Goal: Task Accomplishment & Management: Complete application form

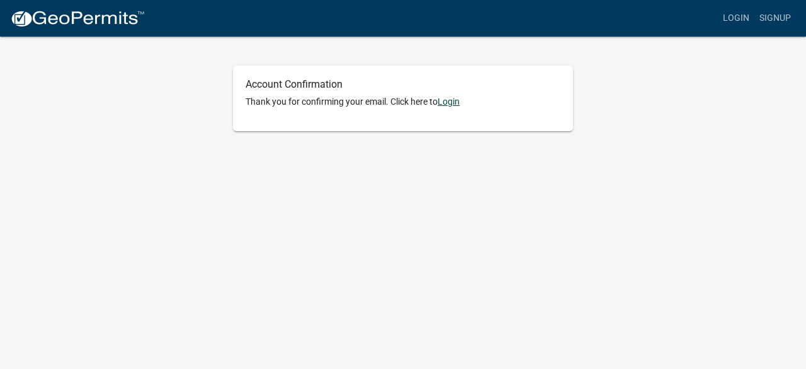
click at [450, 99] on link "Login" at bounding box center [449, 101] width 22 height 10
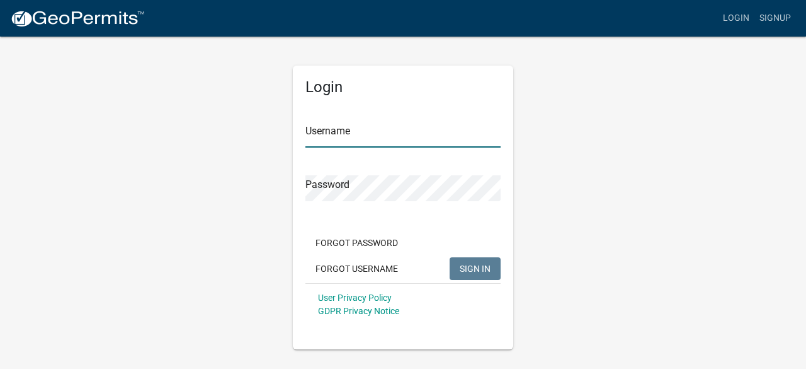
click at [389, 135] on input "Username" at bounding box center [403, 135] width 195 height 26
type input "BAW2025"
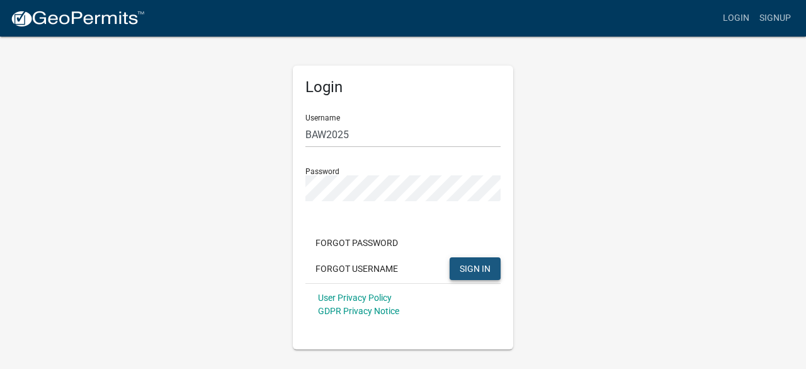
click at [464, 267] on span "SIGN IN" at bounding box center [475, 268] width 31 height 10
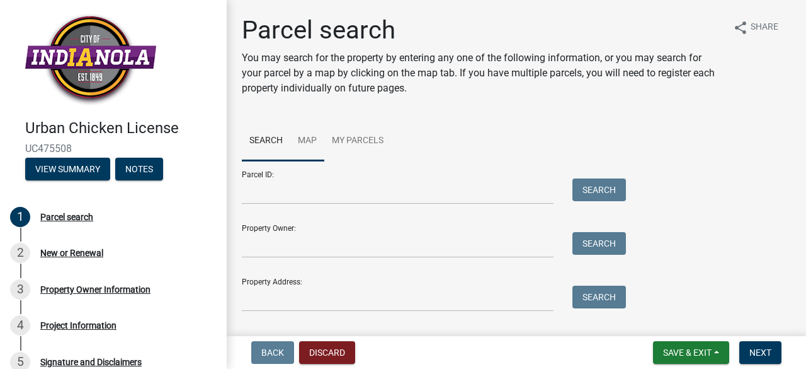
click at [309, 139] on link "Map" at bounding box center [307, 141] width 34 height 40
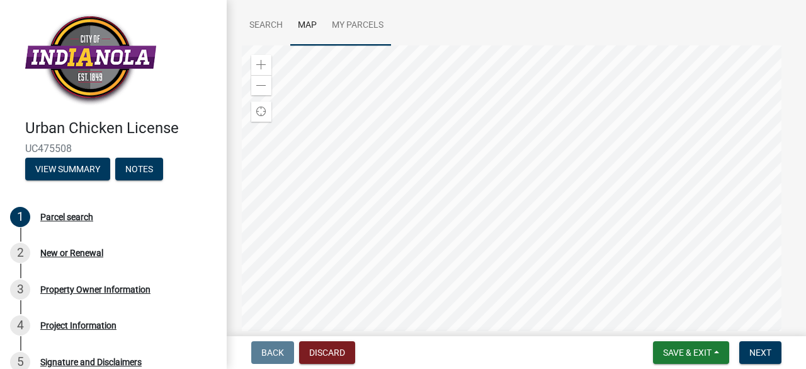
scroll to position [116, 0]
click at [517, 197] on div at bounding box center [516, 202] width 549 height 315
click at [472, 159] on div at bounding box center [516, 202] width 549 height 315
click at [661, 64] on div at bounding box center [516, 202] width 549 height 315
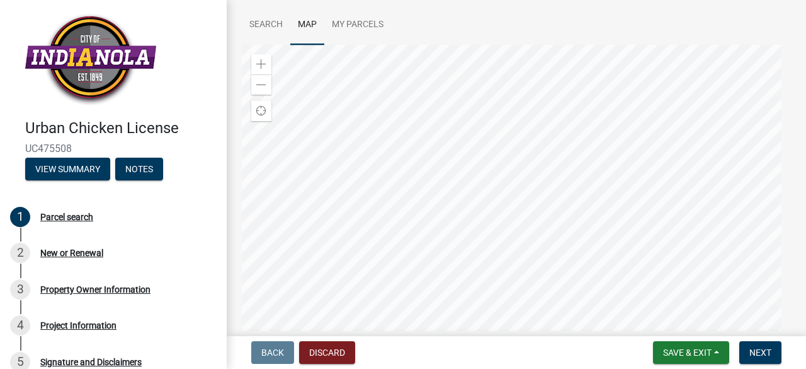
click at [661, 64] on div at bounding box center [516, 202] width 549 height 315
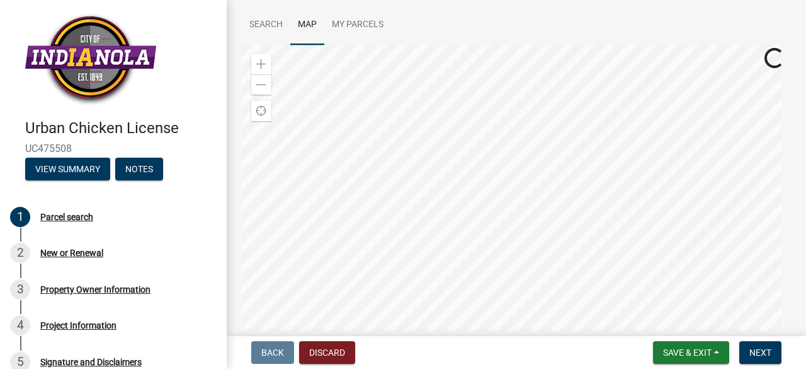
click at [661, 64] on div at bounding box center [516, 202] width 549 height 315
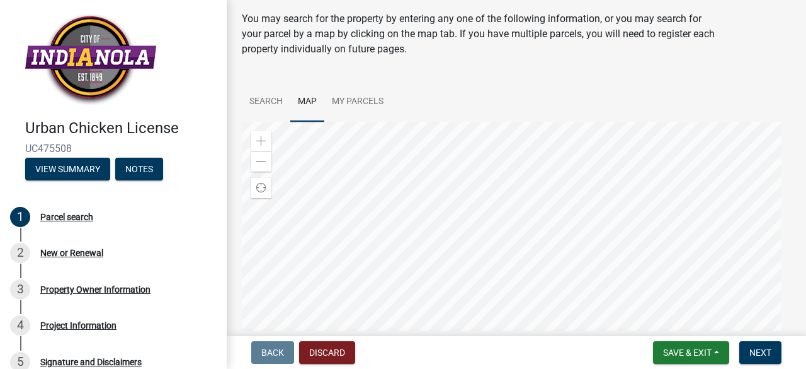
scroll to position [37, 0]
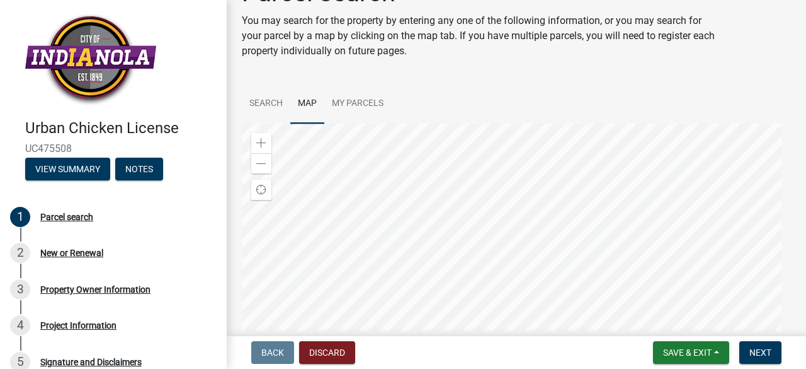
click at [635, 151] on div at bounding box center [516, 280] width 549 height 315
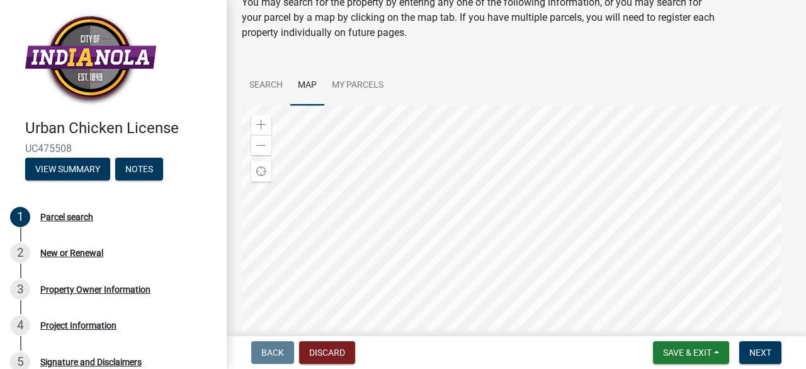
scroll to position [57, 0]
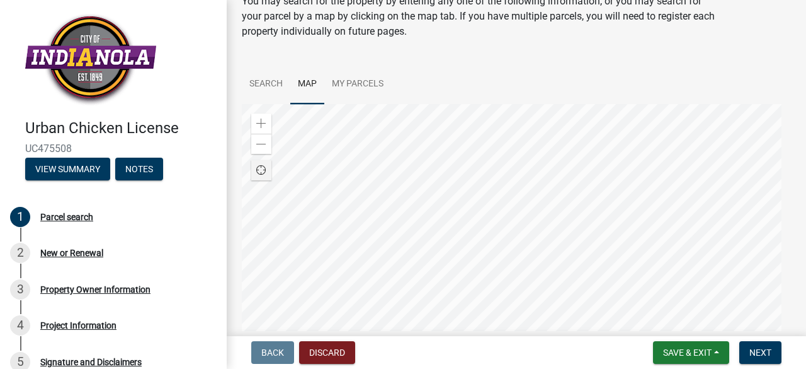
click at [258, 166] on span "Find my location" at bounding box center [261, 170] width 10 height 10
click at [393, 136] on div at bounding box center [516, 261] width 549 height 315
click at [444, 141] on div at bounding box center [516, 261] width 549 height 315
click at [439, 292] on div at bounding box center [516, 261] width 549 height 315
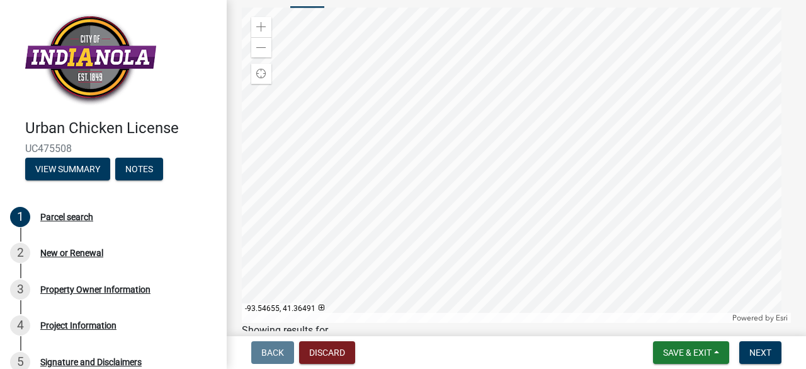
scroll to position [152, 0]
click at [537, 153] on div at bounding box center [516, 166] width 549 height 315
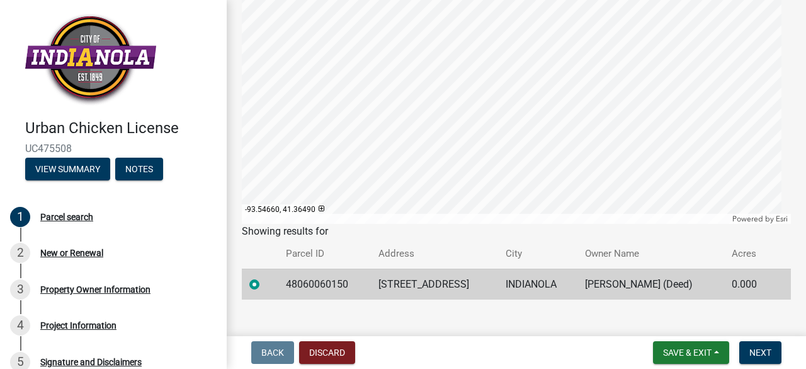
scroll to position [269, 0]
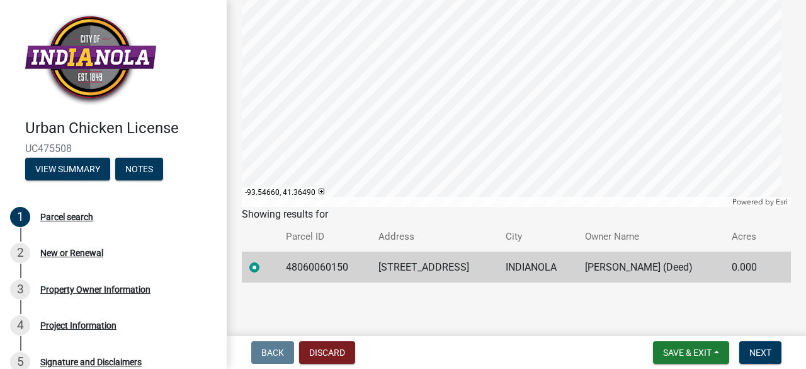
click at [316, 268] on td "48060060150" at bounding box center [324, 266] width 93 height 31
click at [265, 260] on label at bounding box center [265, 260] width 0 height 0
click at [265, 267] on input "radio" at bounding box center [269, 264] width 8 height 8
click at [265, 260] on label at bounding box center [265, 260] width 0 height 0
click at [265, 267] on input "radio" at bounding box center [269, 264] width 8 height 8
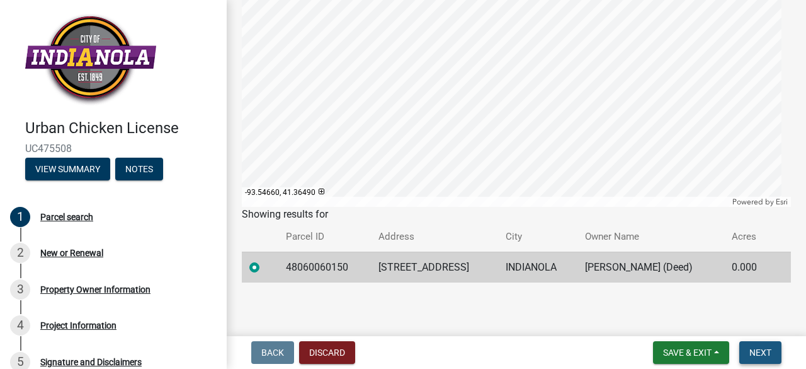
click at [764, 348] on span "Next" at bounding box center [761, 352] width 22 height 10
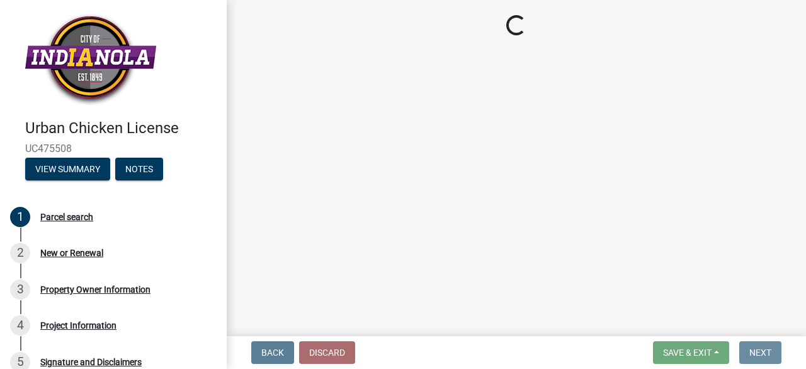
scroll to position [0, 0]
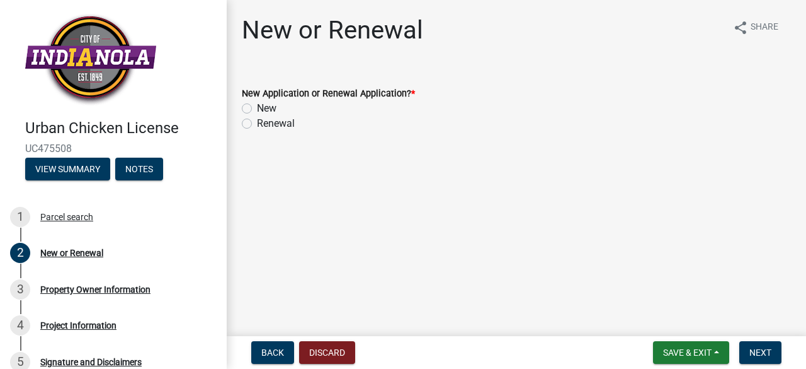
click at [257, 106] on label "New" at bounding box center [267, 108] width 20 height 15
click at [257, 106] on input "New" at bounding box center [261, 105] width 8 height 8
radio input "true"
click at [765, 348] on span "Next" at bounding box center [761, 352] width 22 height 10
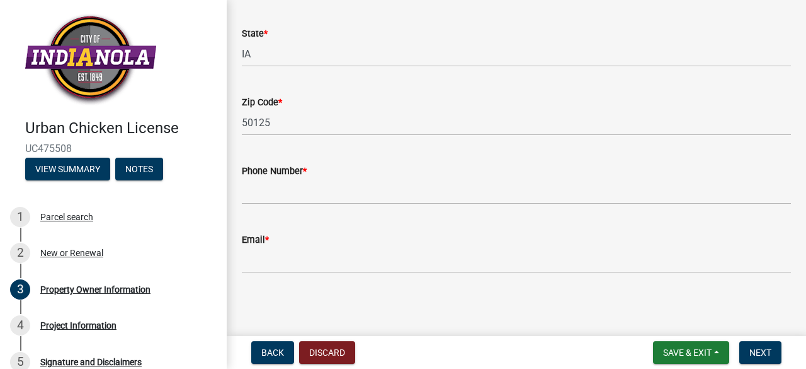
scroll to position [312, 0]
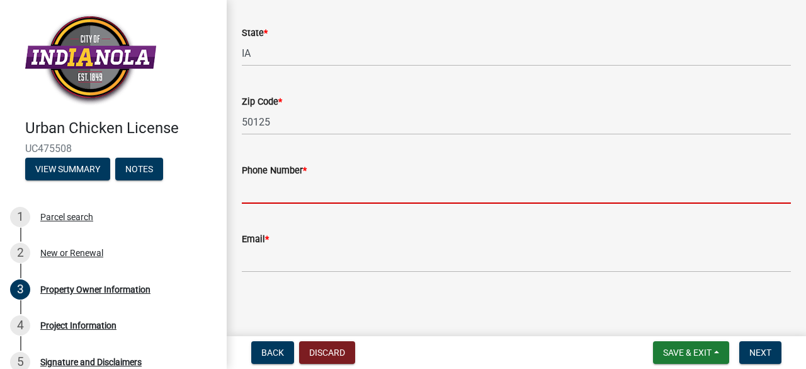
click at [357, 193] on input "Phone Number *" at bounding box center [516, 191] width 549 height 26
type input "5152054695"
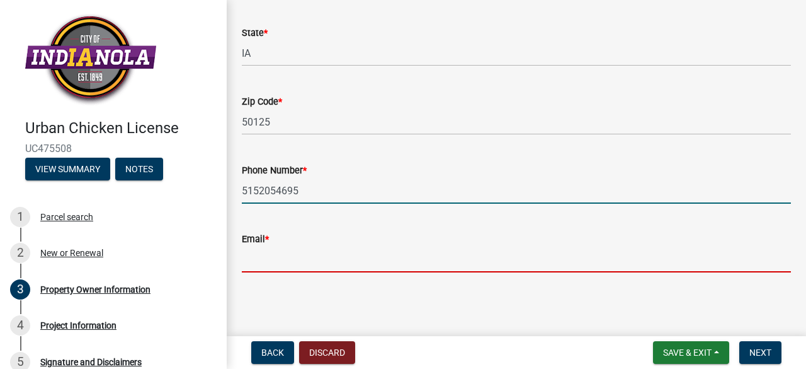
click at [281, 255] on input "Email *" at bounding box center [516, 259] width 549 height 26
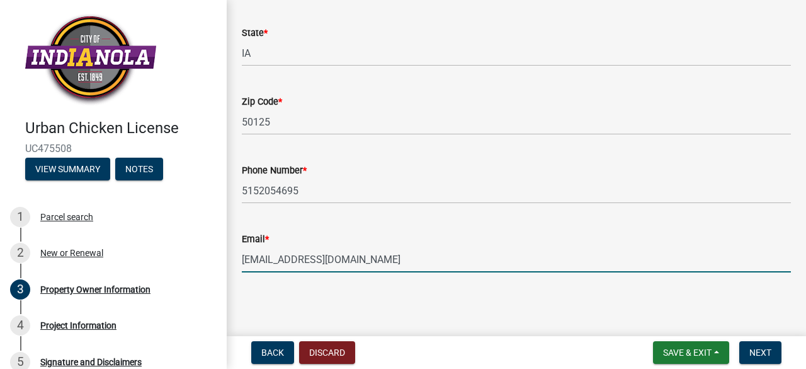
click at [371, 263] on input "[EMAIL_ADDRESS][DOMAIN_NAME]" at bounding box center [516, 259] width 549 height 26
type input "[EMAIL_ADDRESS][DOMAIN_NAME]"
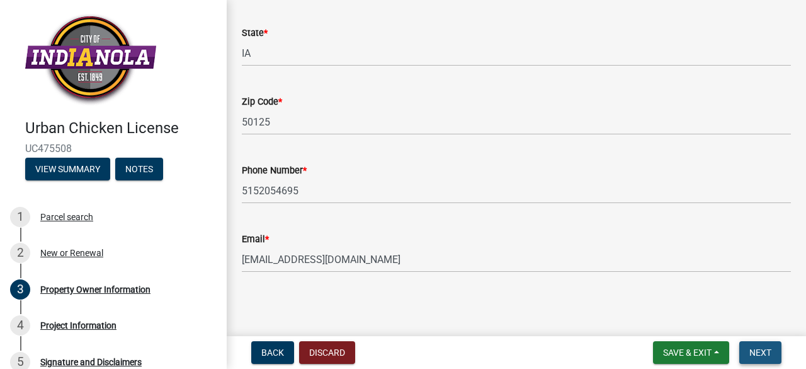
click at [765, 351] on span "Next" at bounding box center [761, 352] width 22 height 10
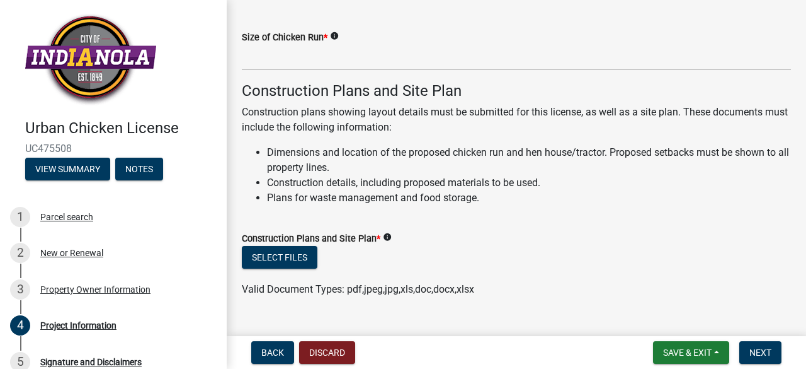
scroll to position [419, 0]
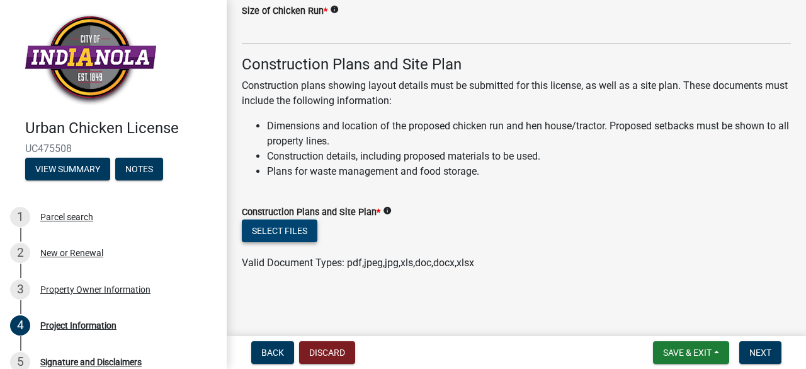
click at [276, 227] on button "Select files" at bounding box center [280, 230] width 76 height 23
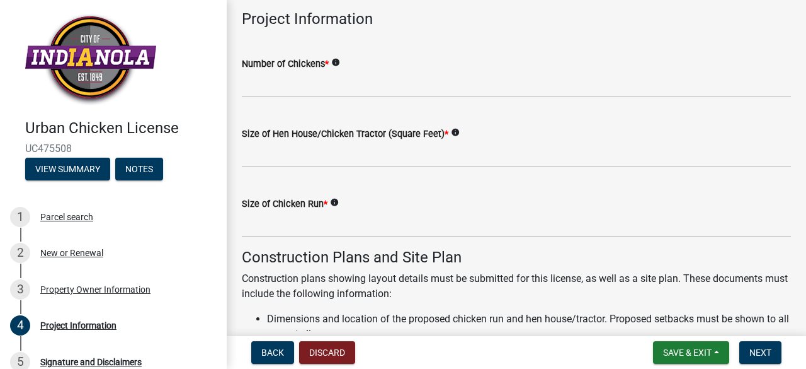
scroll to position [227, 0]
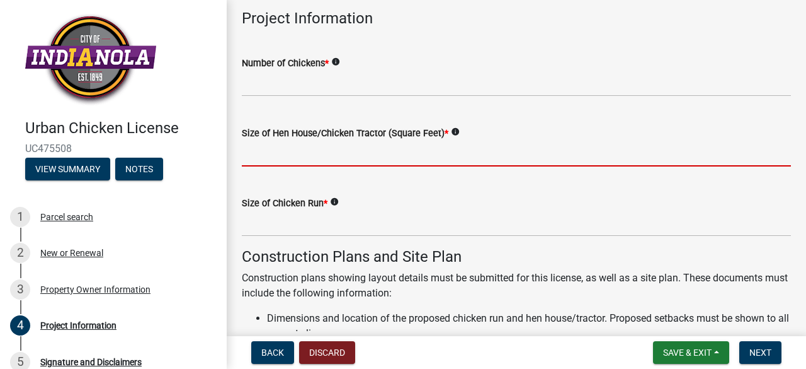
click at [313, 159] on input "text" at bounding box center [516, 153] width 549 height 26
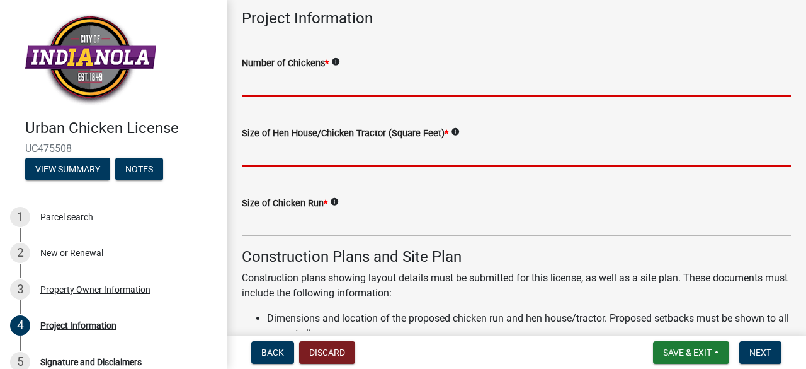
click at [271, 81] on input "text" at bounding box center [516, 84] width 549 height 26
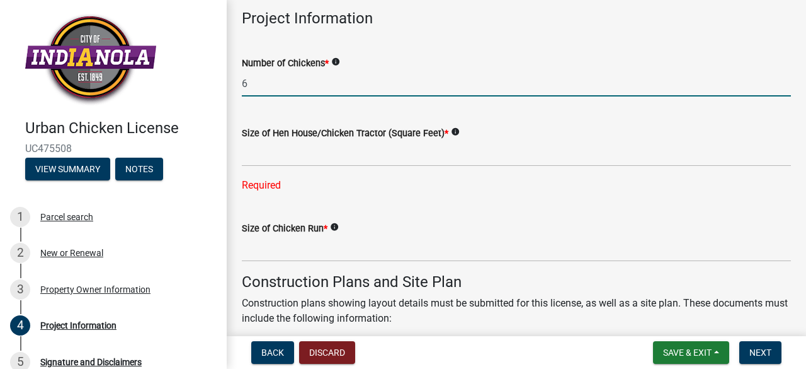
type input "6"
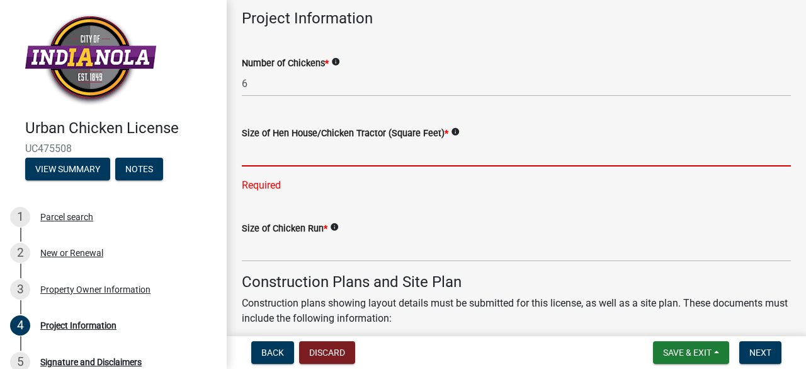
click at [268, 162] on input "text" at bounding box center [516, 153] width 549 height 26
click at [394, 132] on label "Size of Hen House/Chicken Tractor (Square Feet) *" at bounding box center [345, 133] width 207 height 9
click at [248, 158] on input "text" at bounding box center [516, 153] width 549 height 26
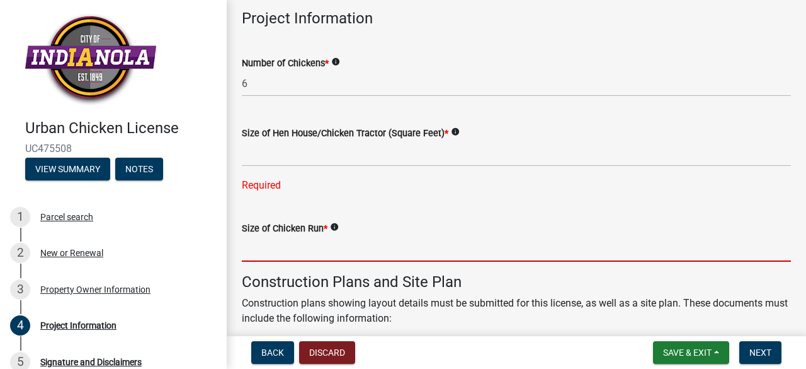
click at [260, 253] on input "text" at bounding box center [516, 249] width 549 height 26
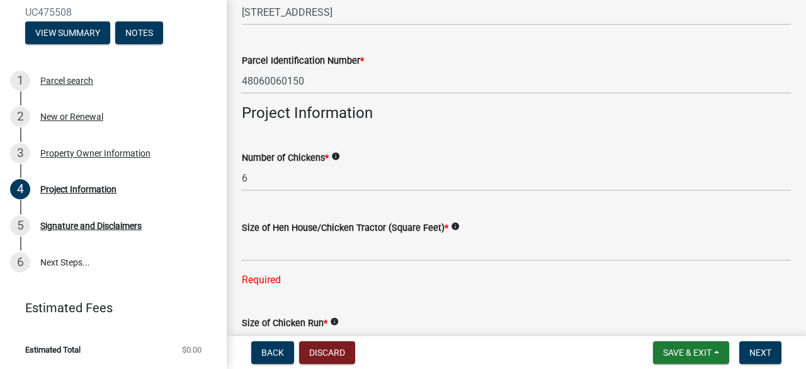
scroll to position [141, 0]
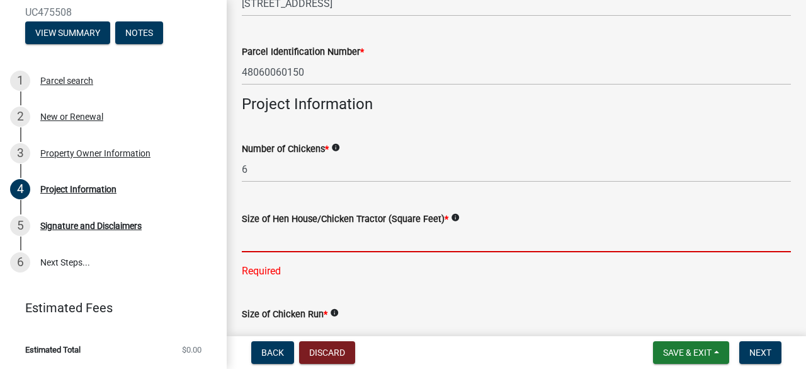
click at [263, 238] on input "text" at bounding box center [516, 239] width 549 height 26
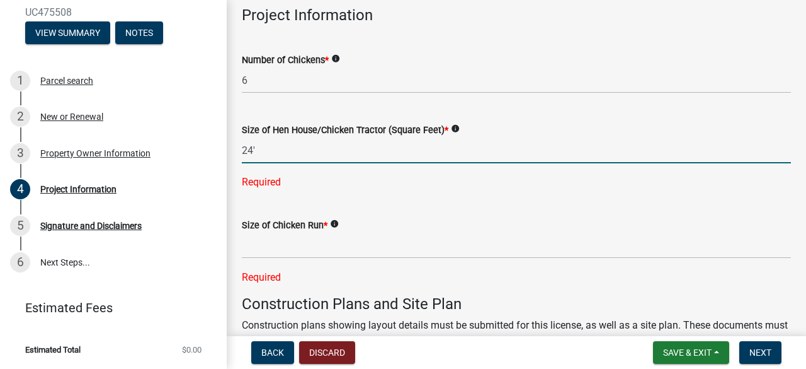
scroll to position [228, 0]
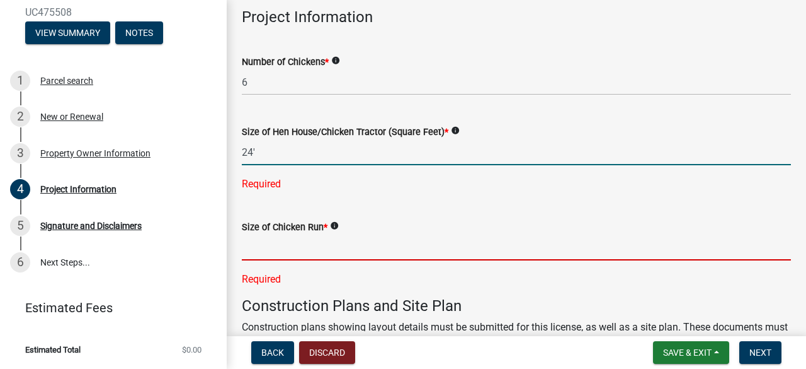
type input "24"
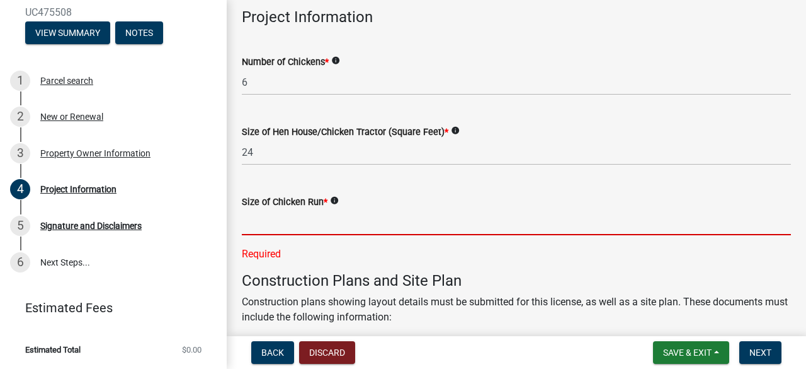
click at [261, 250] on div "Size of Chicken Run * info Required" at bounding box center [516, 218] width 549 height 85
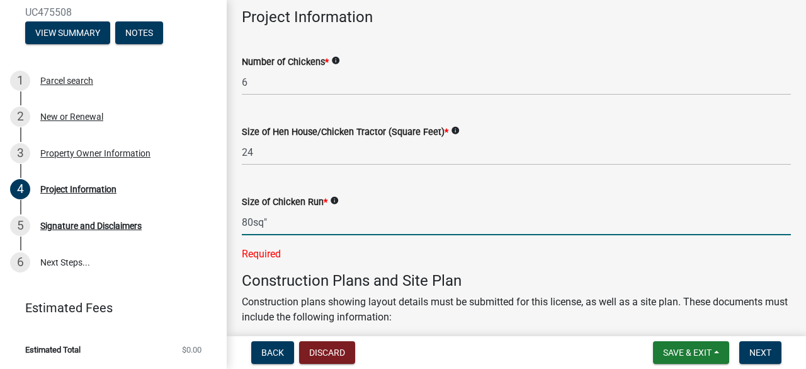
type input "80"
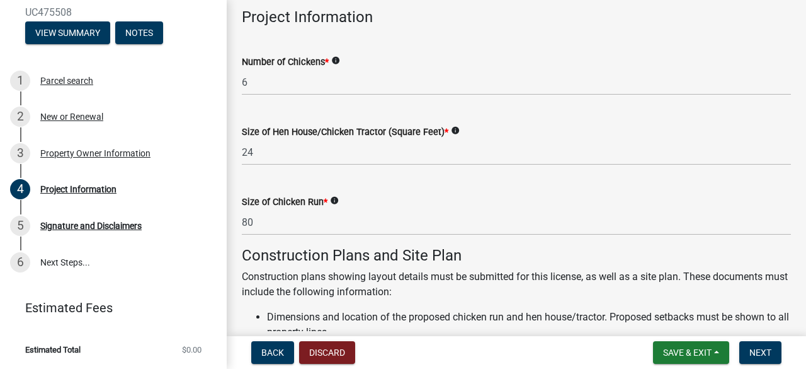
click at [336, 201] on icon "info" at bounding box center [334, 200] width 9 height 9
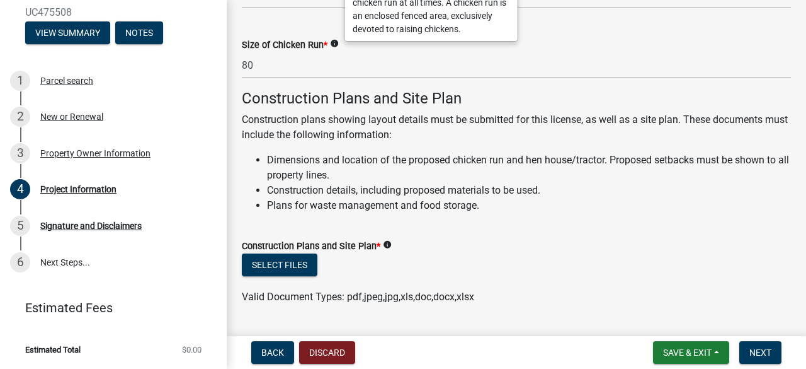
scroll to position [419, 0]
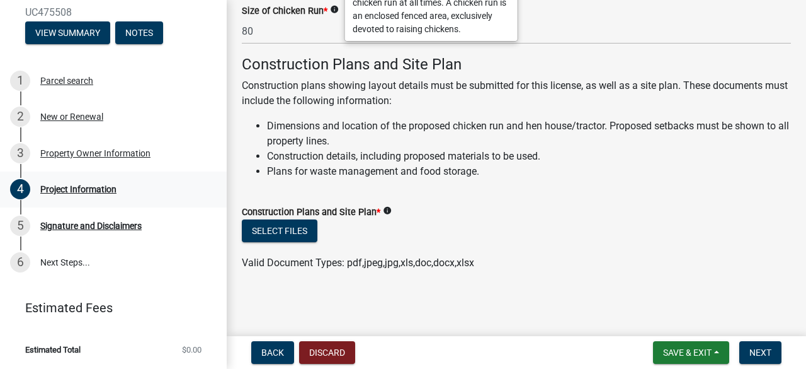
click at [72, 192] on div "Project Information" at bounding box center [78, 189] width 76 height 9
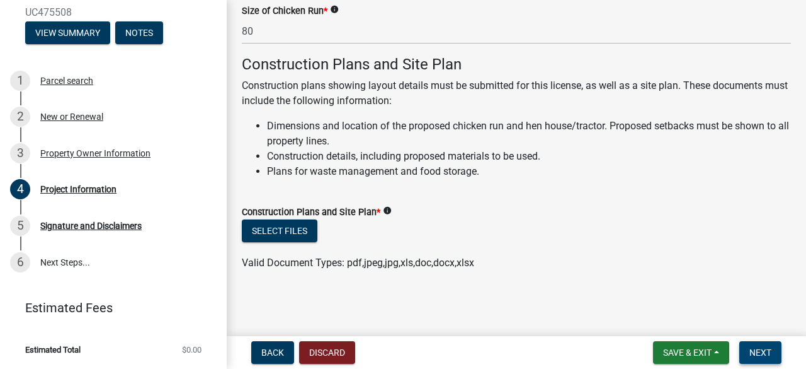
click at [768, 353] on span "Next" at bounding box center [761, 352] width 22 height 10
click at [267, 291] on div "Required" at bounding box center [516, 289] width 549 height 15
click at [462, 244] on div "Select files" at bounding box center [516, 232] width 549 height 26
click at [111, 227] on div "Signature and Disclaimers" at bounding box center [90, 225] width 101 height 9
click at [76, 263] on link "6 Next Steps..." at bounding box center [113, 262] width 227 height 37
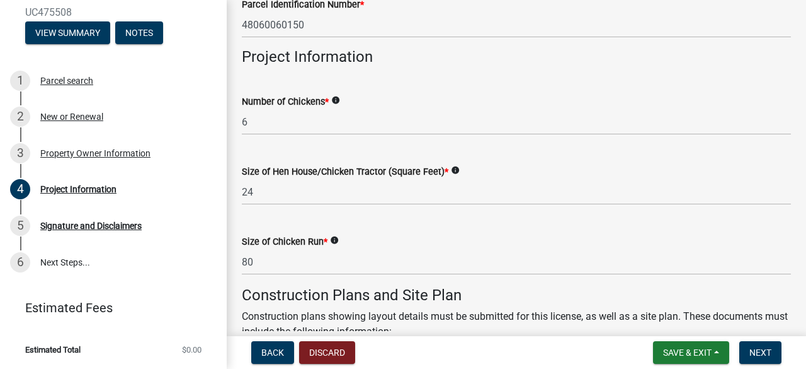
scroll to position [444, 0]
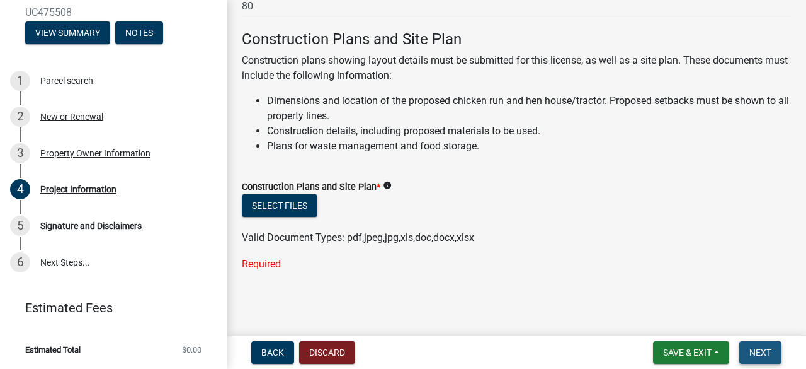
click at [757, 353] on span "Next" at bounding box center [761, 352] width 22 height 10
click at [303, 202] on button "Select files" at bounding box center [280, 205] width 76 height 23
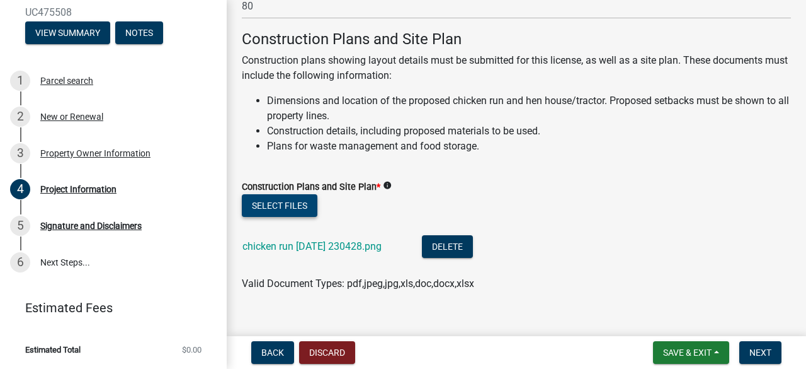
scroll to position [465, 0]
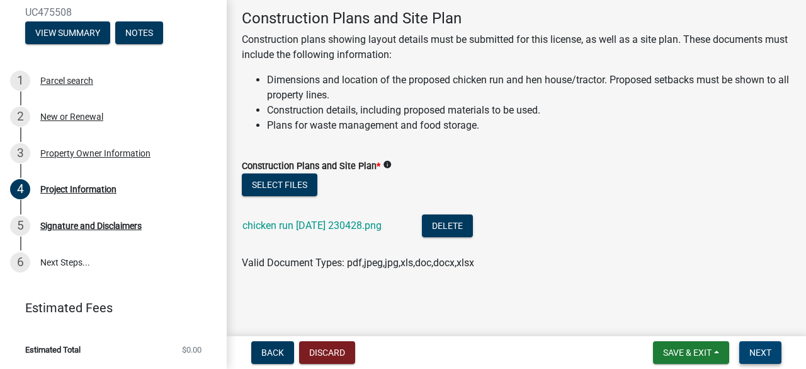
click at [755, 348] on span "Next" at bounding box center [761, 352] width 22 height 10
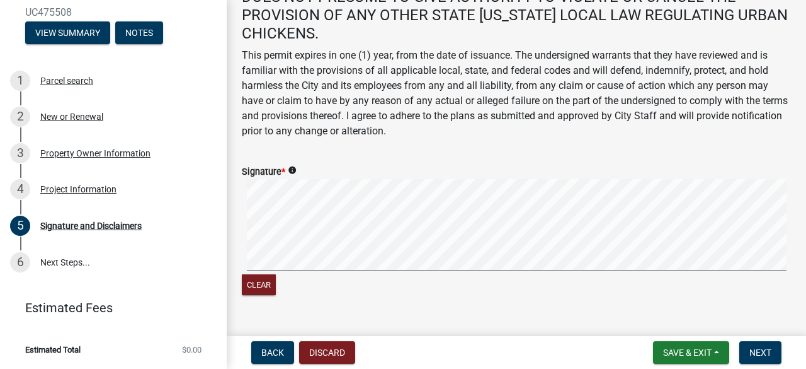
scroll to position [249, 0]
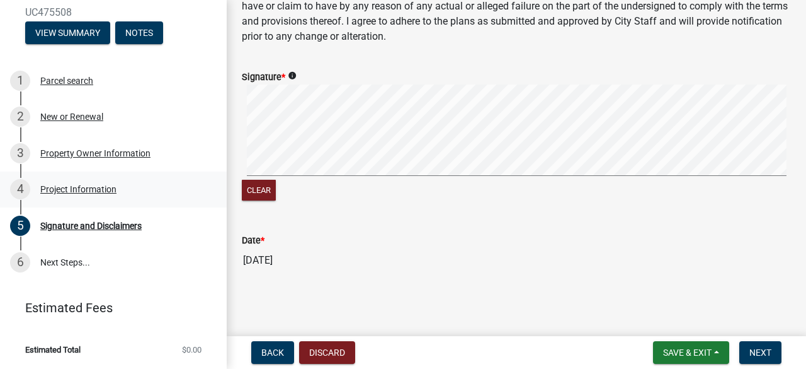
click at [102, 187] on div "Project Information" at bounding box center [78, 189] width 76 height 9
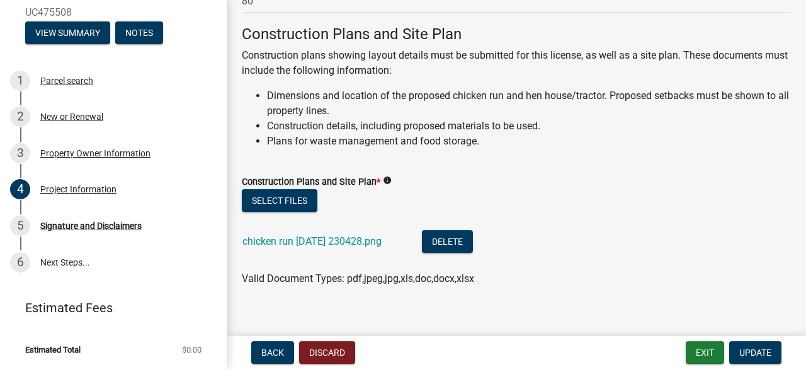
scroll to position [465, 0]
